Goal: Task Accomplishment & Management: Use online tool/utility

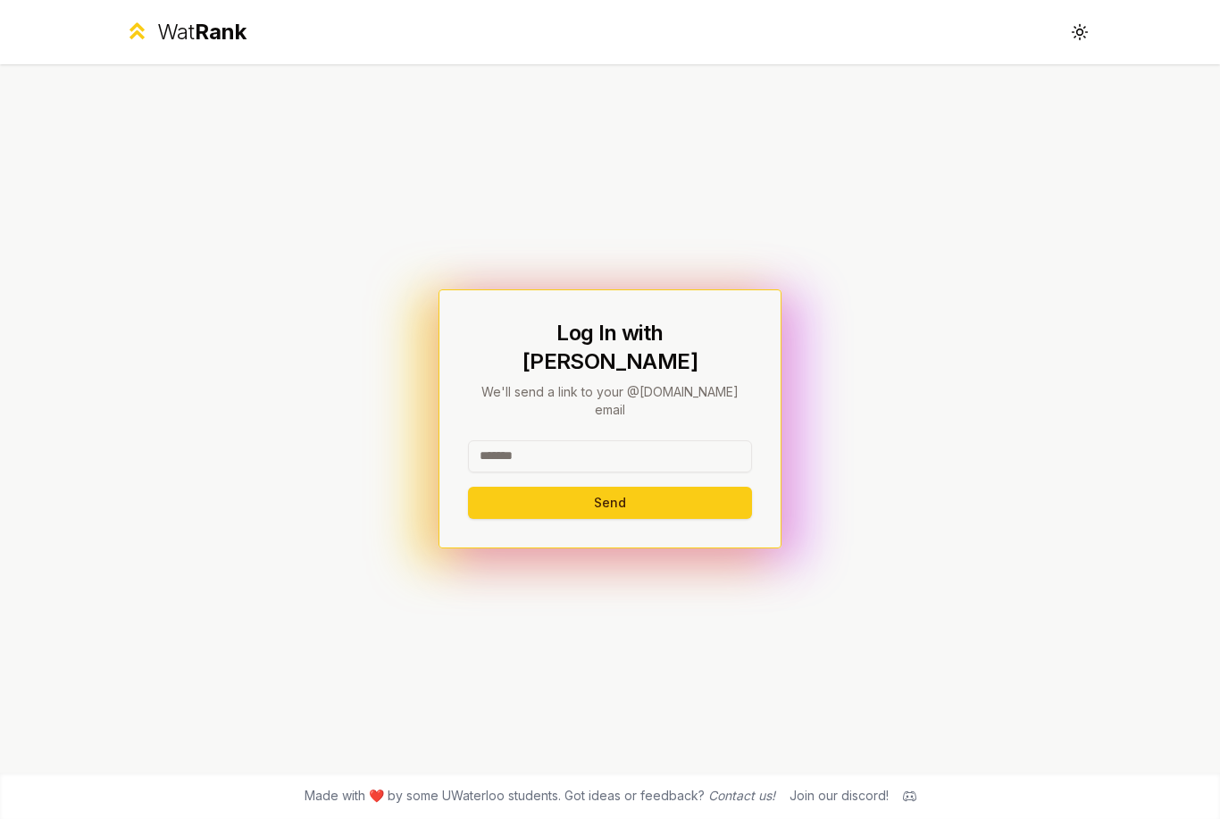
click at [536, 465] on input at bounding box center [610, 456] width 284 height 32
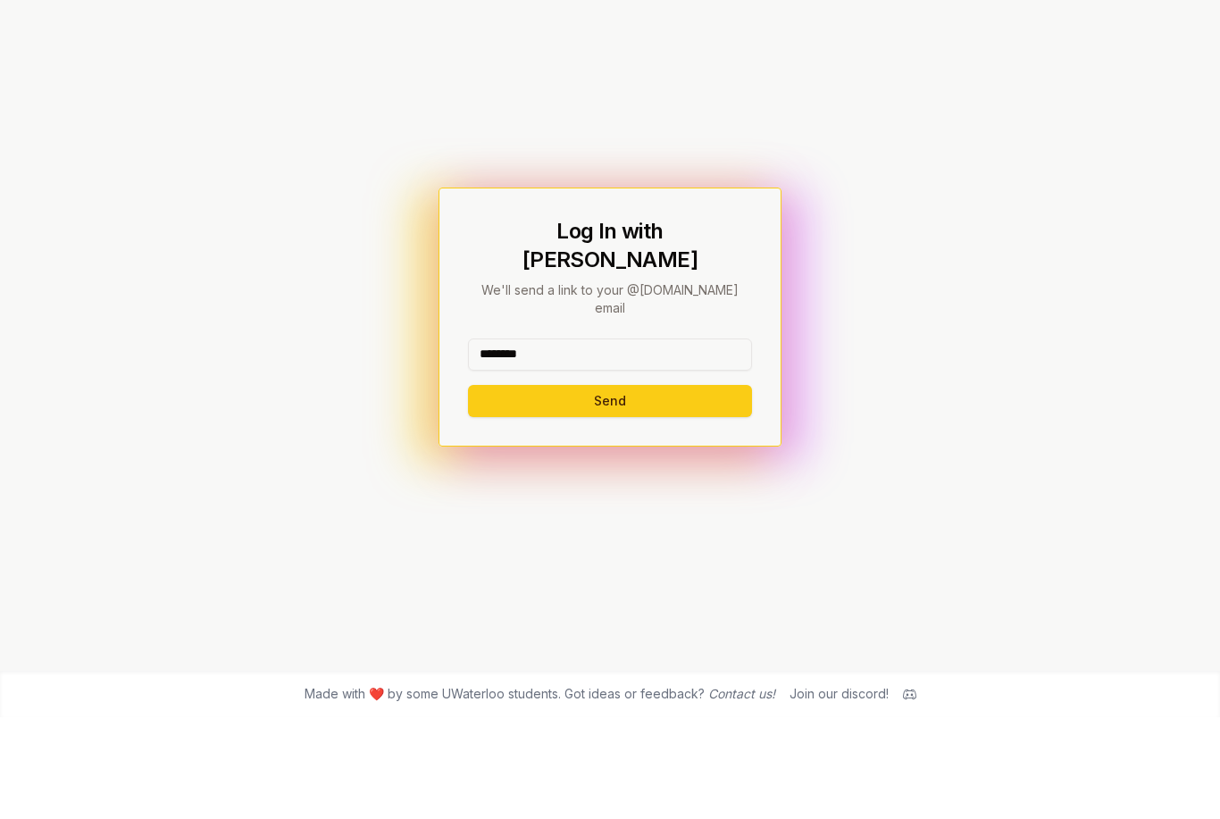
scroll to position [57, 0]
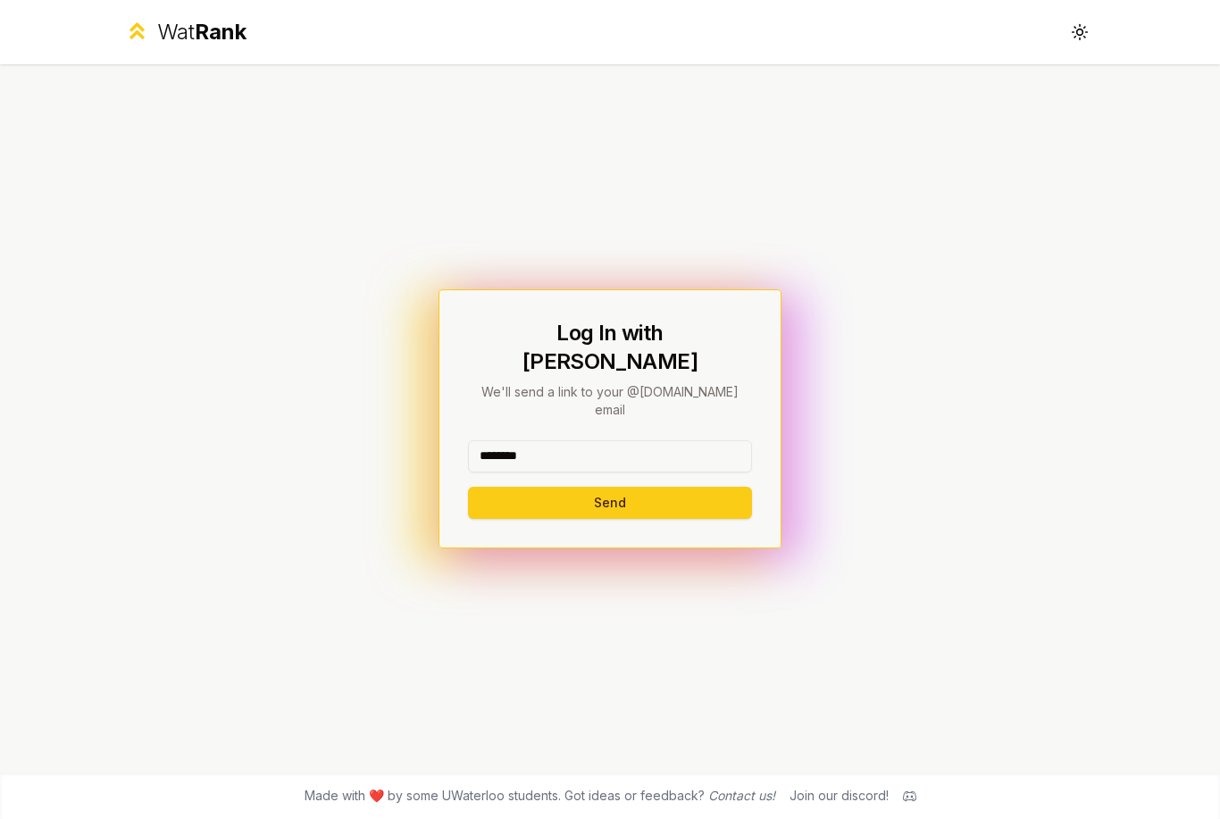
type input "********"
click at [660, 487] on button "Send" at bounding box center [610, 503] width 284 height 32
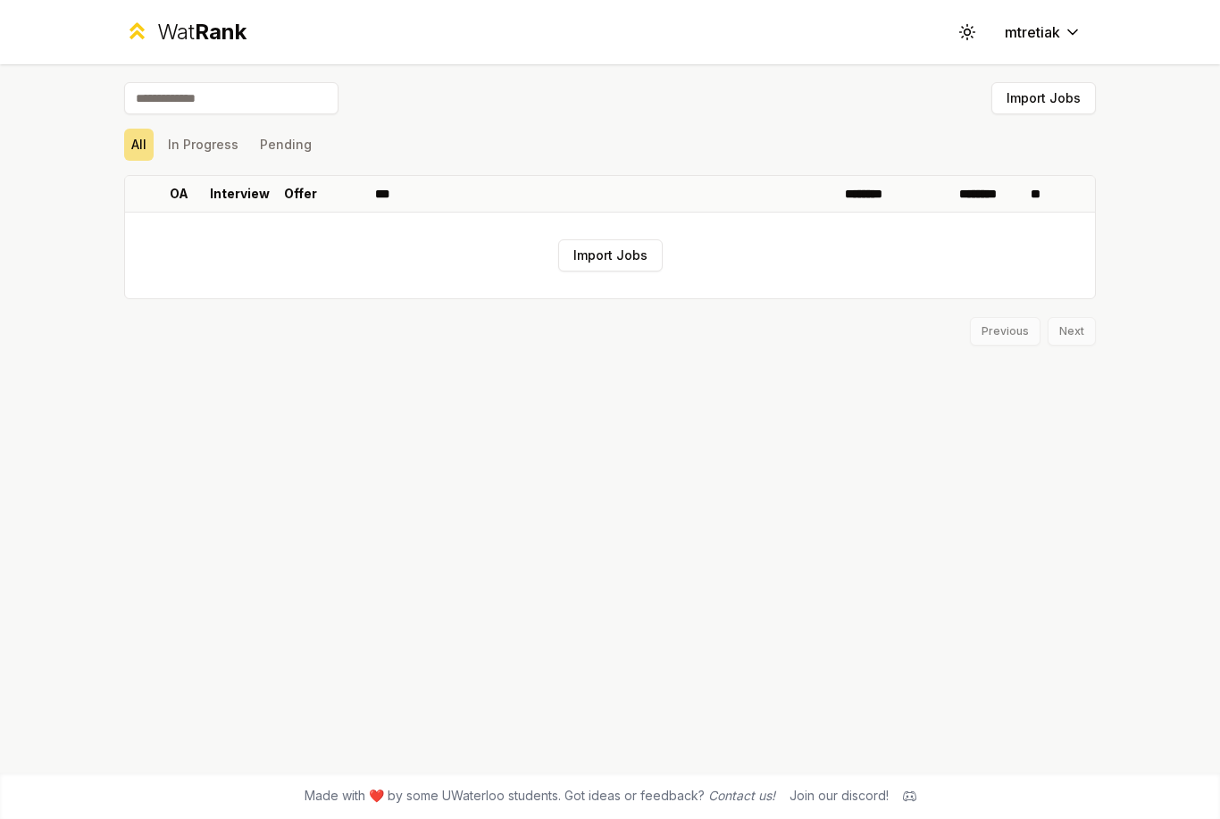
click at [192, 138] on button "In Progress" at bounding box center [203, 145] width 85 height 32
click at [172, 194] on p "OA" at bounding box center [179, 194] width 19 height 18
click at [146, 143] on button "All" at bounding box center [138, 145] width 29 height 32
click at [169, 196] on p "OA" at bounding box center [170, 194] width 19 height 18
click at [1047, 99] on button "Import Jobs" at bounding box center [1043, 98] width 104 height 32
